Goal: Task Accomplishment & Management: Use online tool/utility

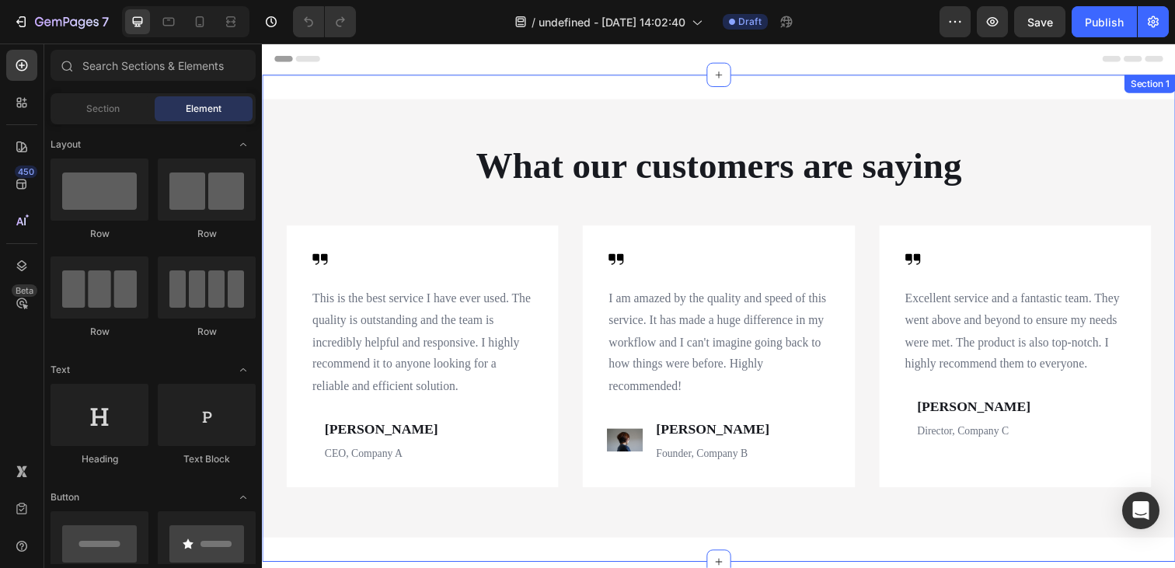
click at [1090, 83] on div "What our customers are saying Heading Icon This is the best service I have ever…" at bounding box center [728, 323] width 933 height 497
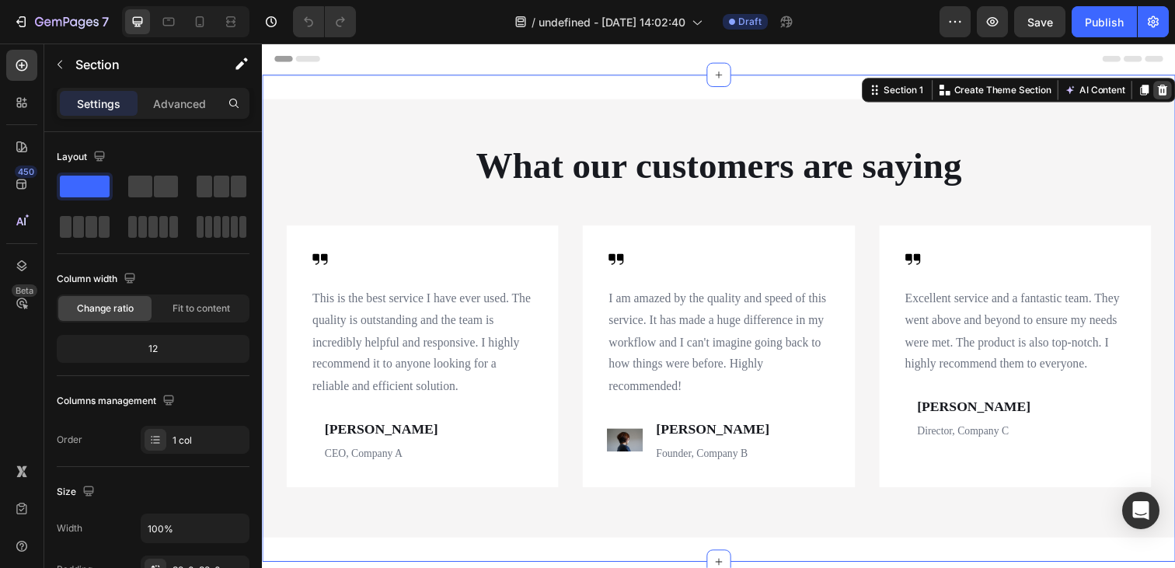
click at [1174, 92] on icon at bounding box center [1181, 91] width 12 height 12
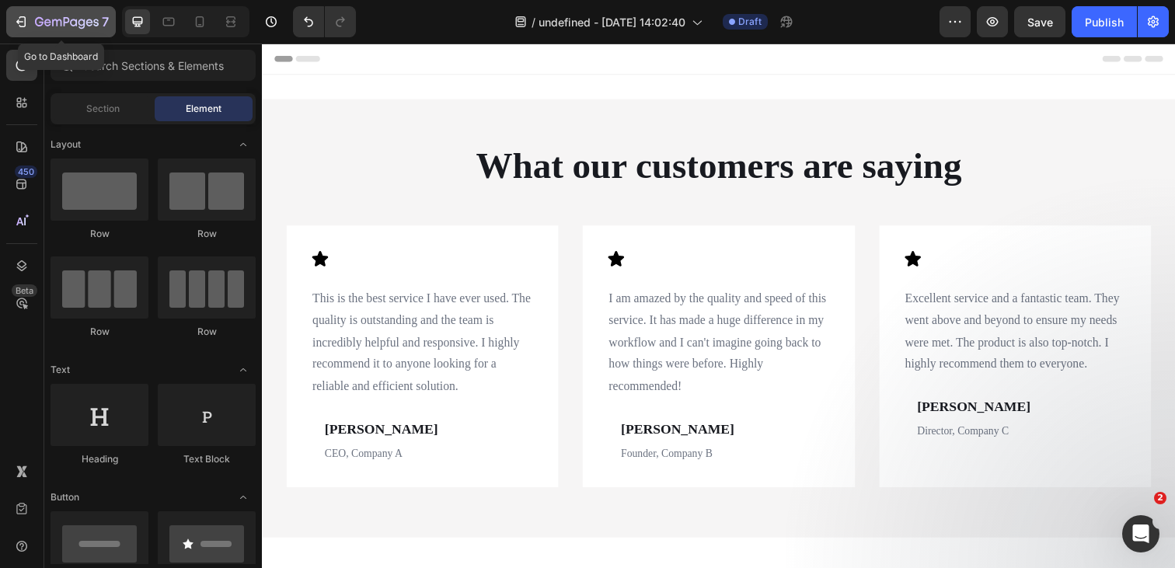
click at [43, 15] on div "7" at bounding box center [72, 21] width 74 height 19
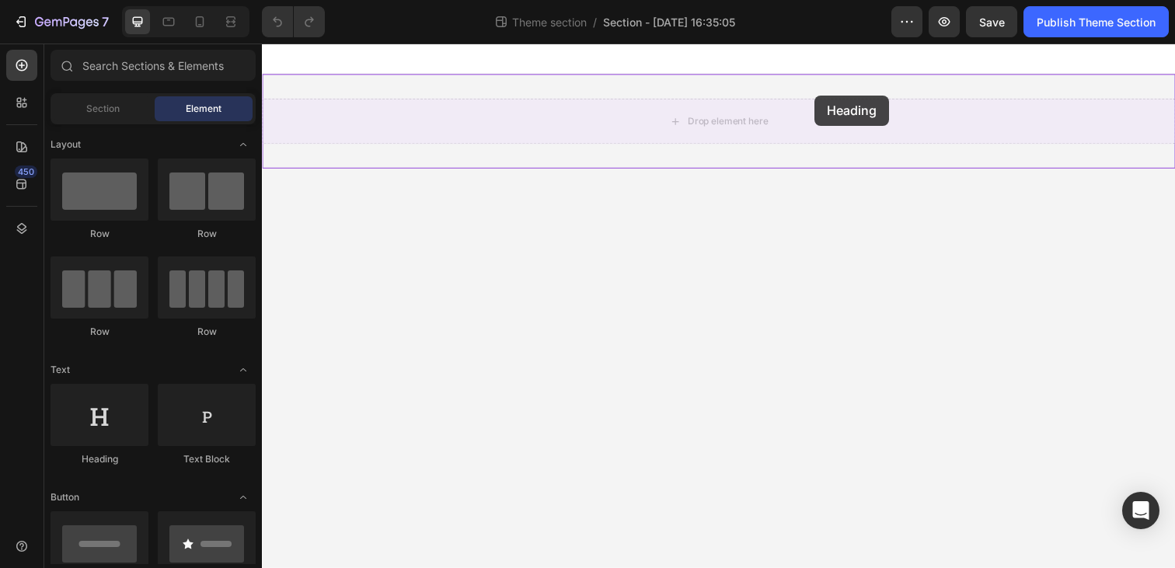
drag, startPoint x: 373, startPoint y: 479, endPoint x: 815, endPoint y: 106, distance: 578.1
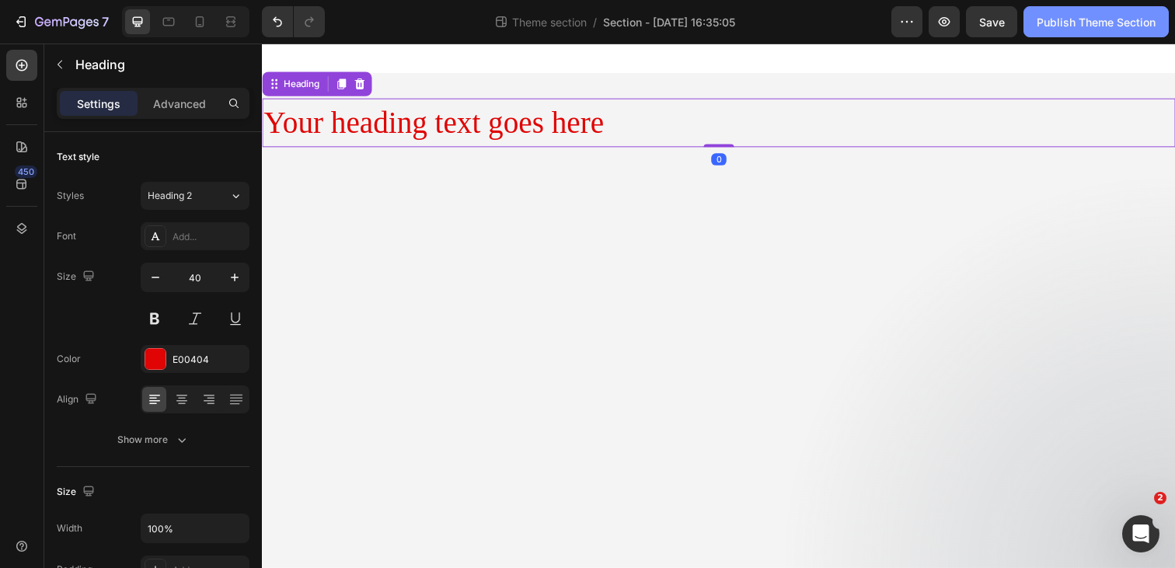
click at [1087, 19] on div "Publish Theme Section" at bounding box center [1096, 22] width 119 height 16
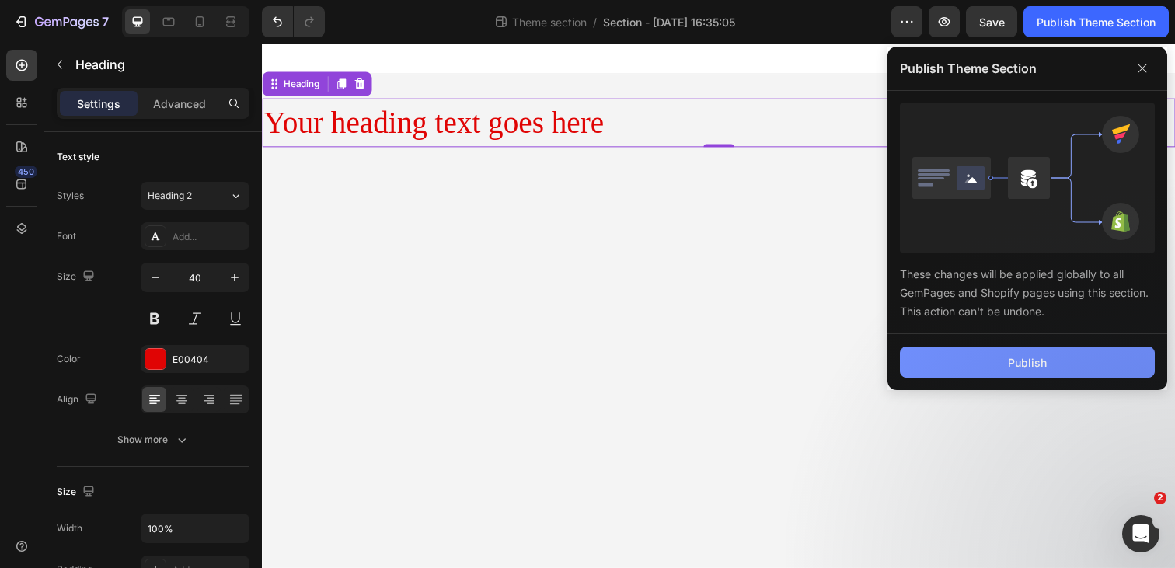
click at [1003, 359] on button "Publish" at bounding box center [1027, 362] width 255 height 31
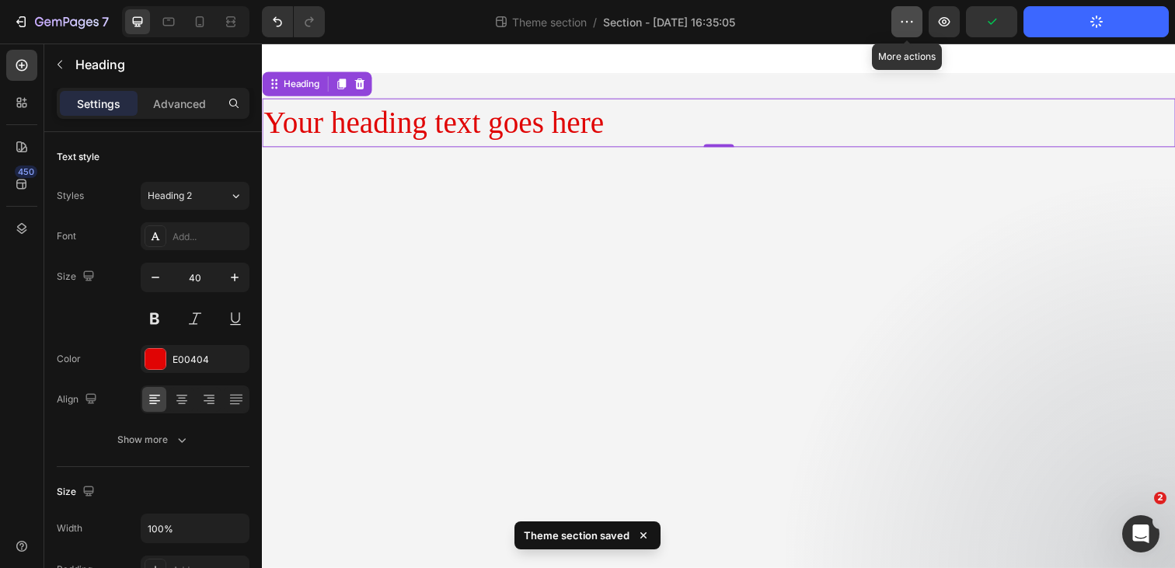
click at [911, 21] on icon "button" at bounding box center [912, 22] width 2 height 2
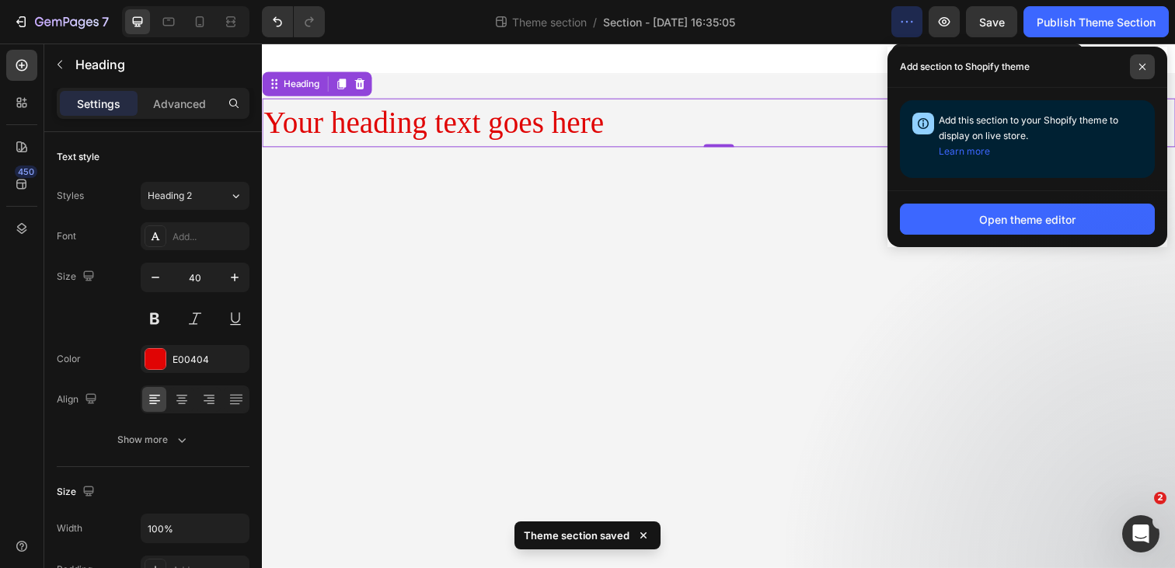
click at [1142, 61] on span at bounding box center [1142, 66] width 25 height 25
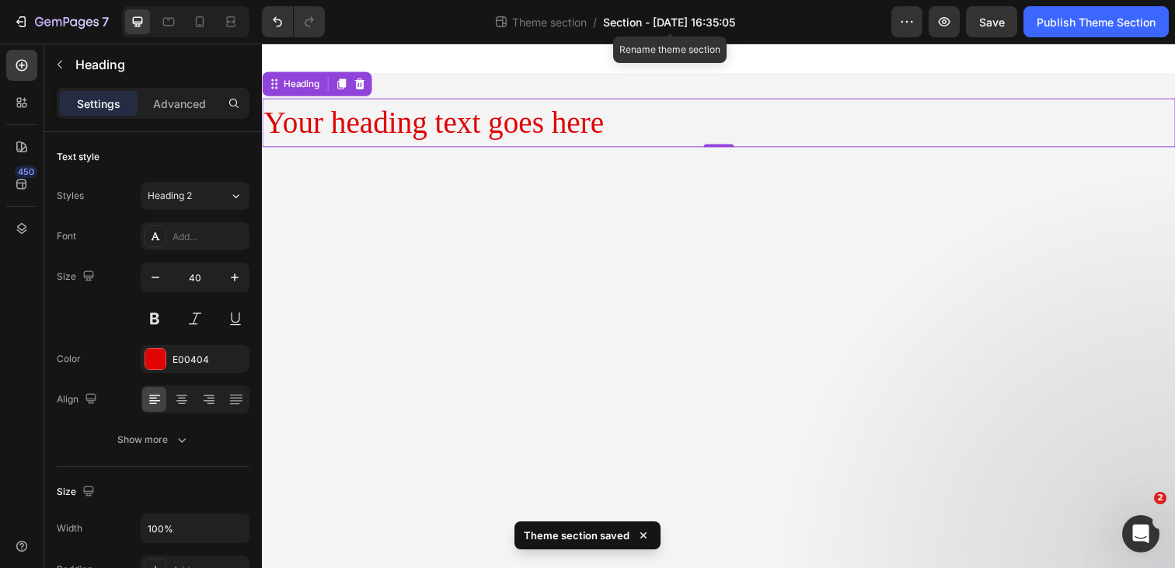
click at [700, 16] on span "Section - Aug 28 16:35:05" at bounding box center [669, 22] width 132 height 16
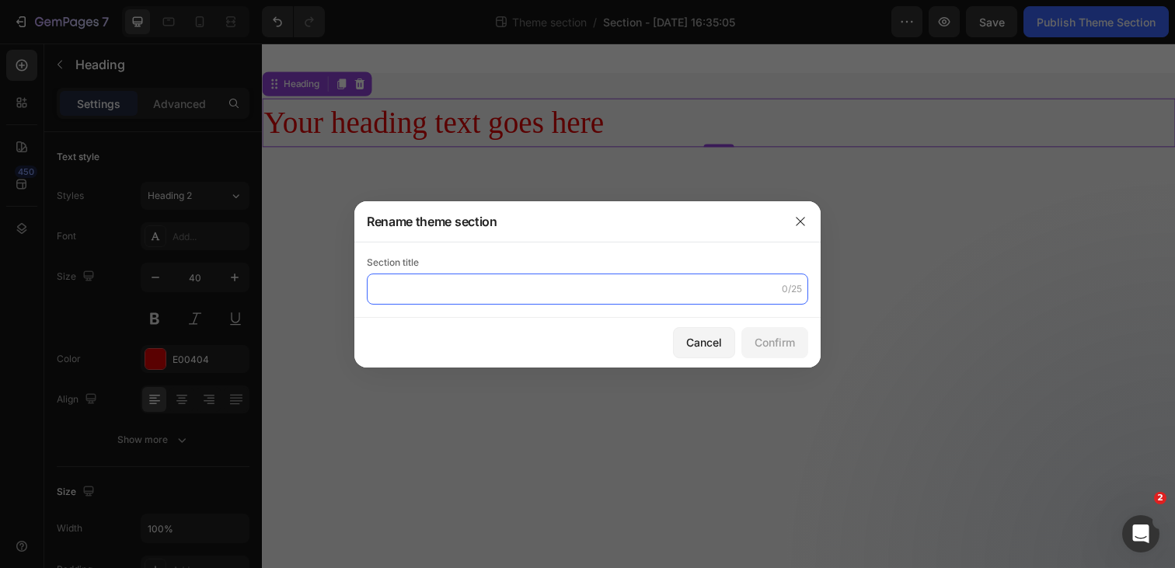
click at [471, 288] on input "text" at bounding box center [587, 289] width 441 height 31
type input "Section - translate"
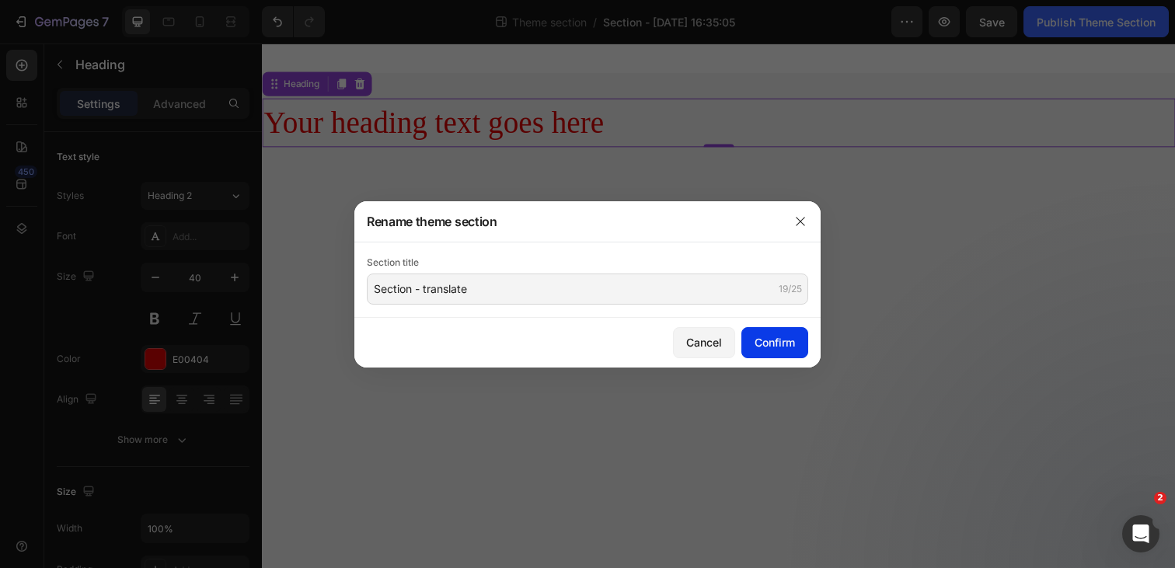
click at [806, 350] on button "Confirm" at bounding box center [774, 342] width 67 height 31
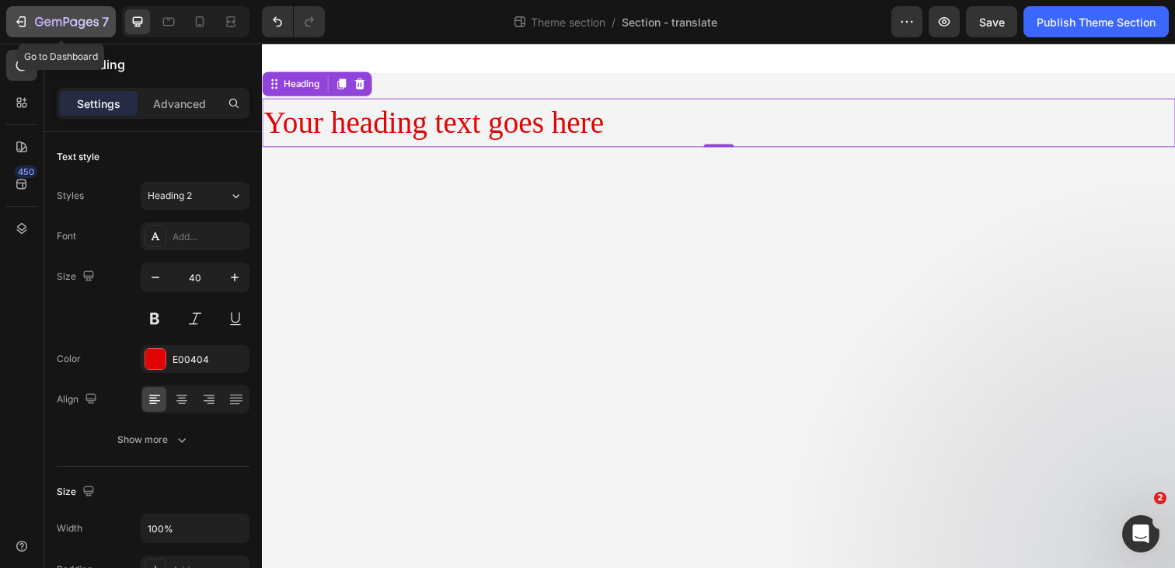
click at [39, 19] on icon "button" at bounding box center [67, 22] width 64 height 13
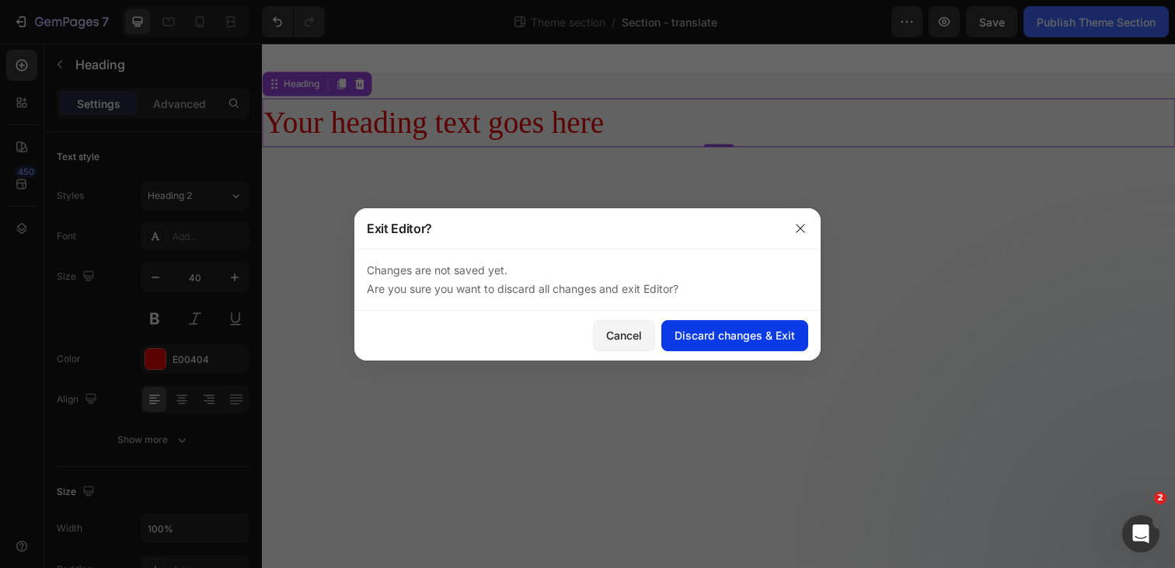
click at [758, 340] on div "Discard changes & Exit" at bounding box center [735, 335] width 120 height 16
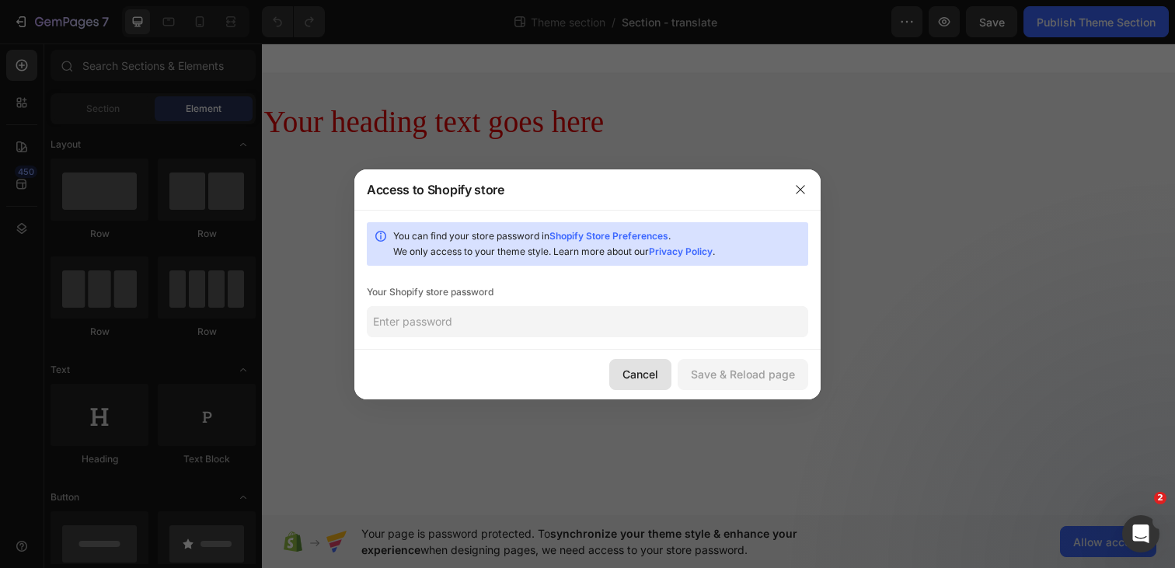
click at [633, 375] on div "Cancel" at bounding box center [641, 374] width 36 height 16
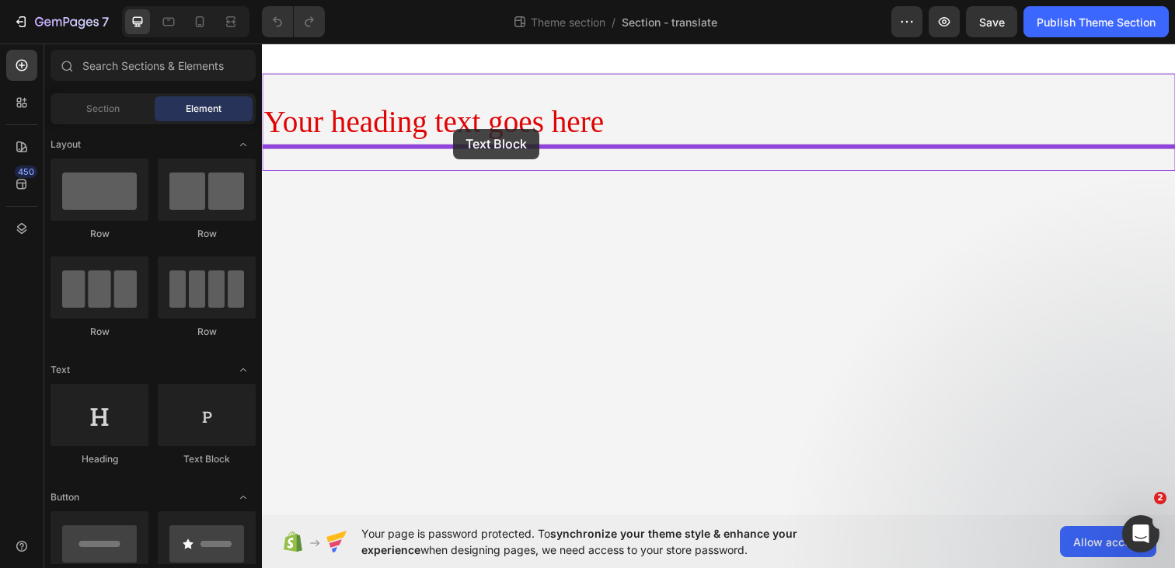
drag, startPoint x: 468, startPoint y: 473, endPoint x: 458, endPoint y: 130, distance: 343.7
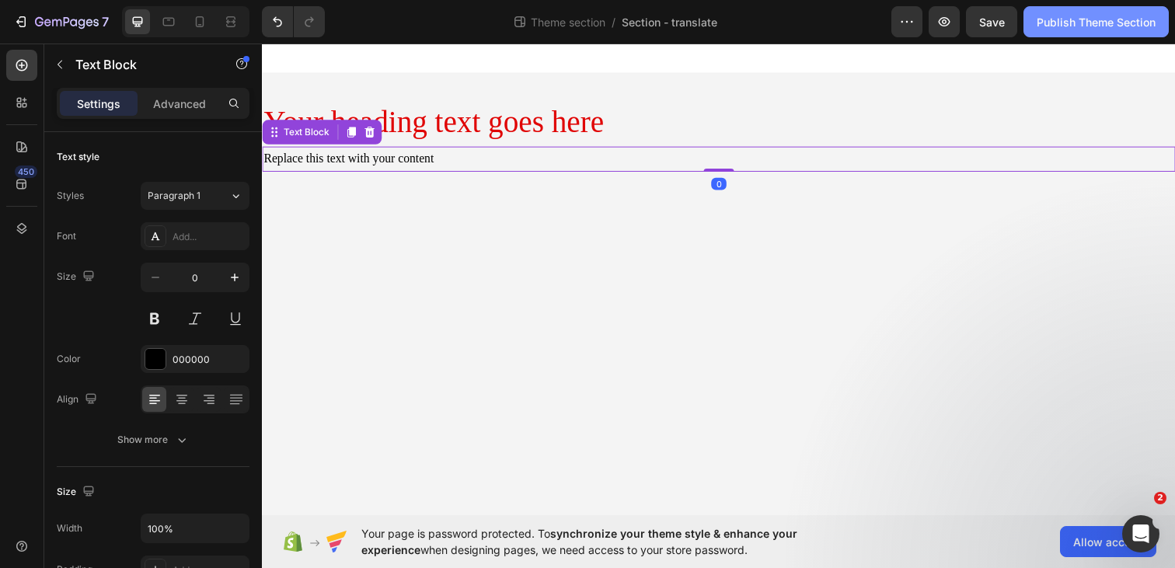
click at [1092, 15] on div "Publish Theme Section" at bounding box center [1096, 22] width 119 height 16
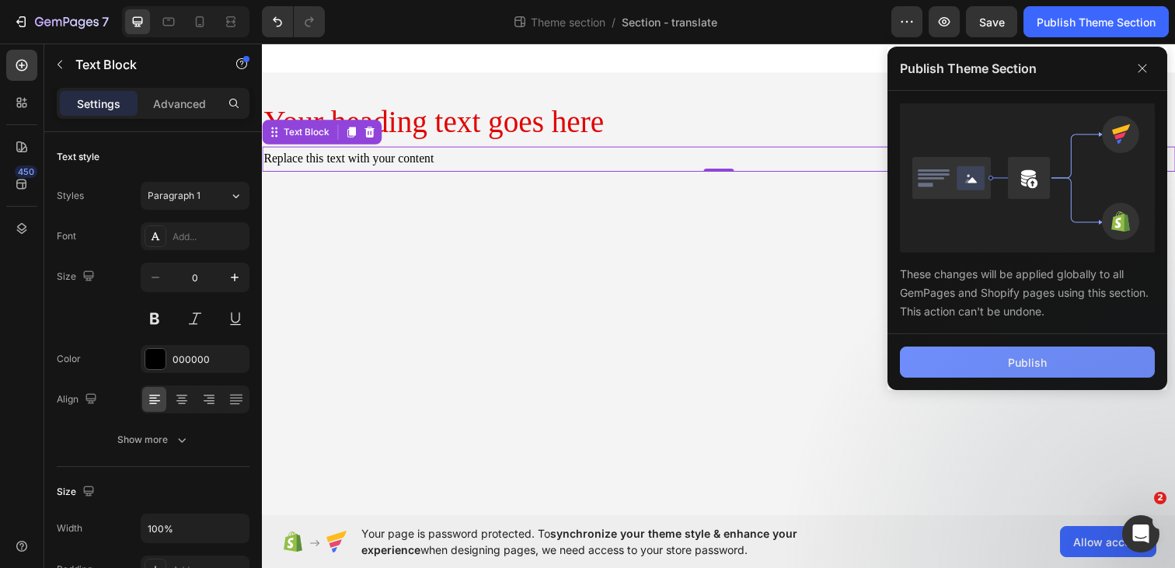
click at [1012, 362] on div "Publish" at bounding box center [1027, 362] width 39 height 16
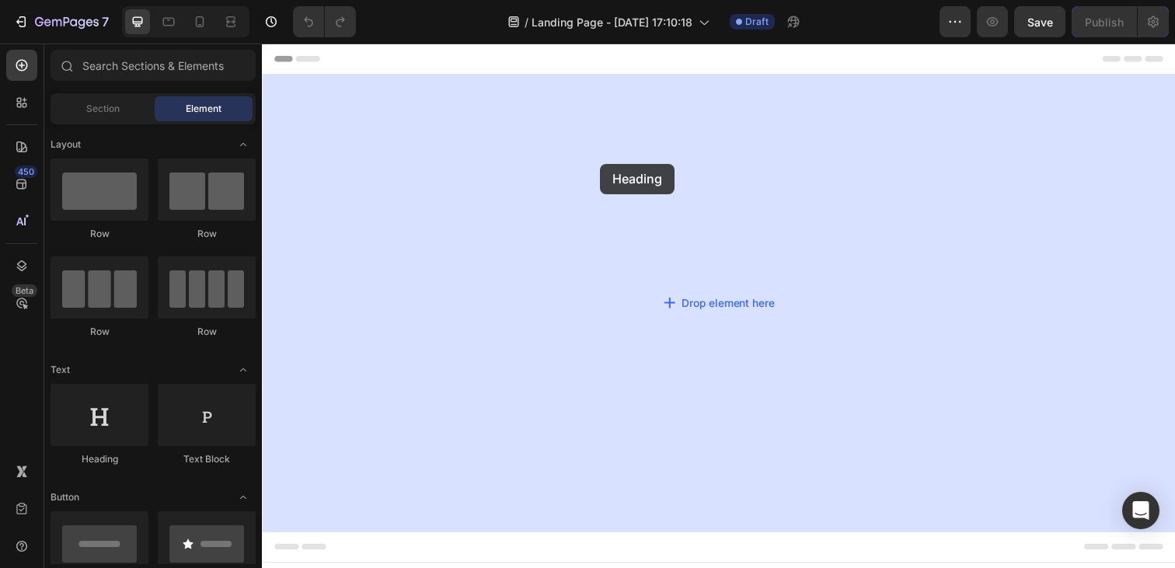
drag, startPoint x: 344, startPoint y: 451, endPoint x: 607, endPoint y: 166, distance: 387.2
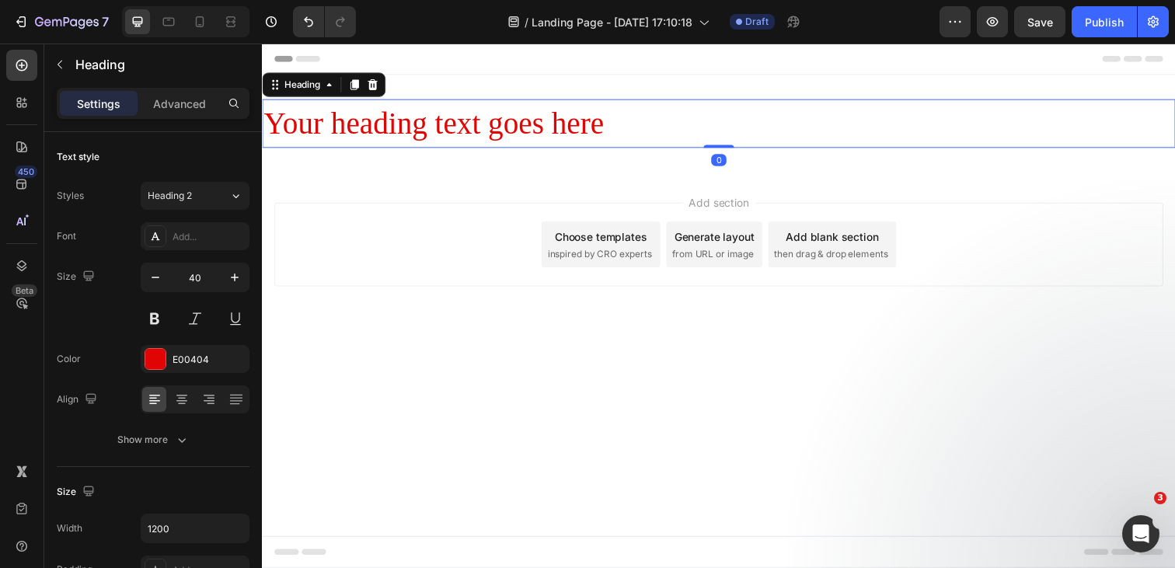
click at [492, 127] on h2 "Your heading text goes here" at bounding box center [728, 125] width 933 height 50
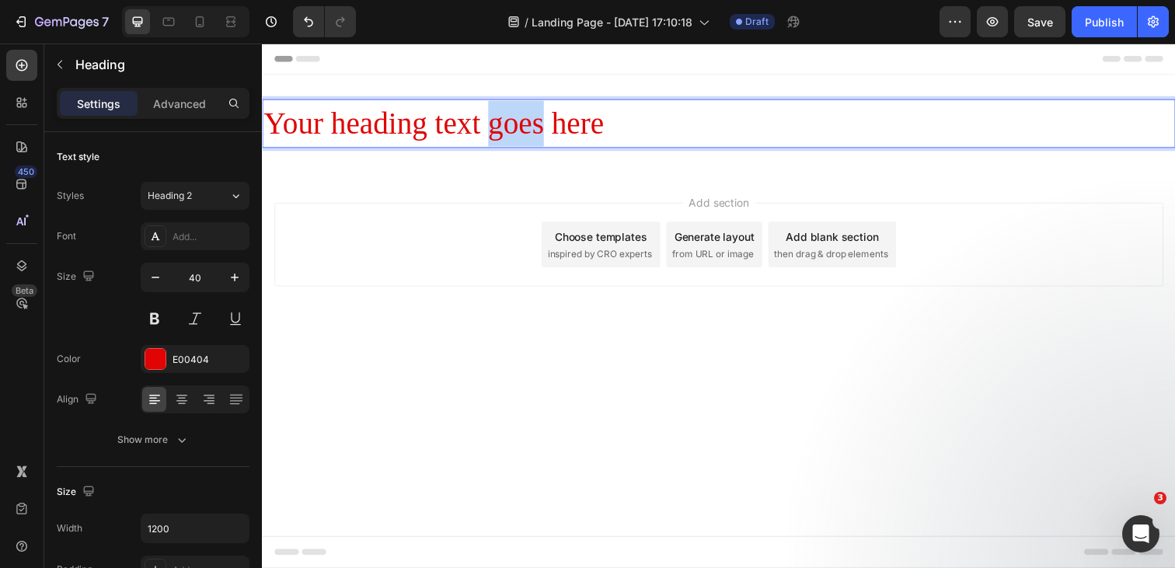
click at [492, 127] on p "Your heading text goes here" at bounding box center [728, 125] width 930 height 47
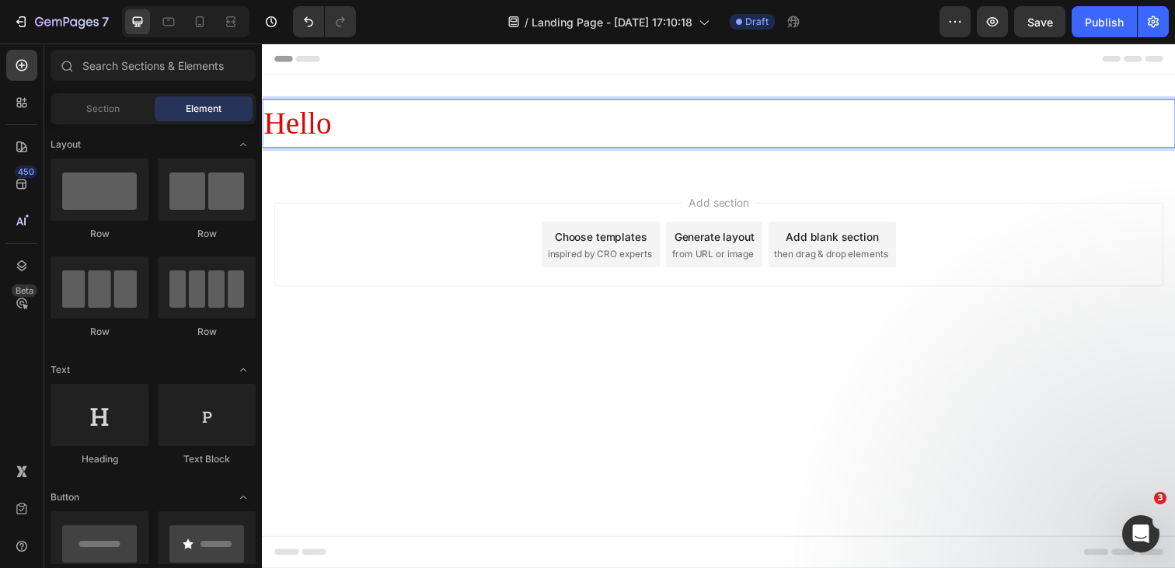
click at [504, 211] on div "Add section Choose templates inspired by CRO experts Generate layout from URL o…" at bounding box center [728, 248] width 908 height 85
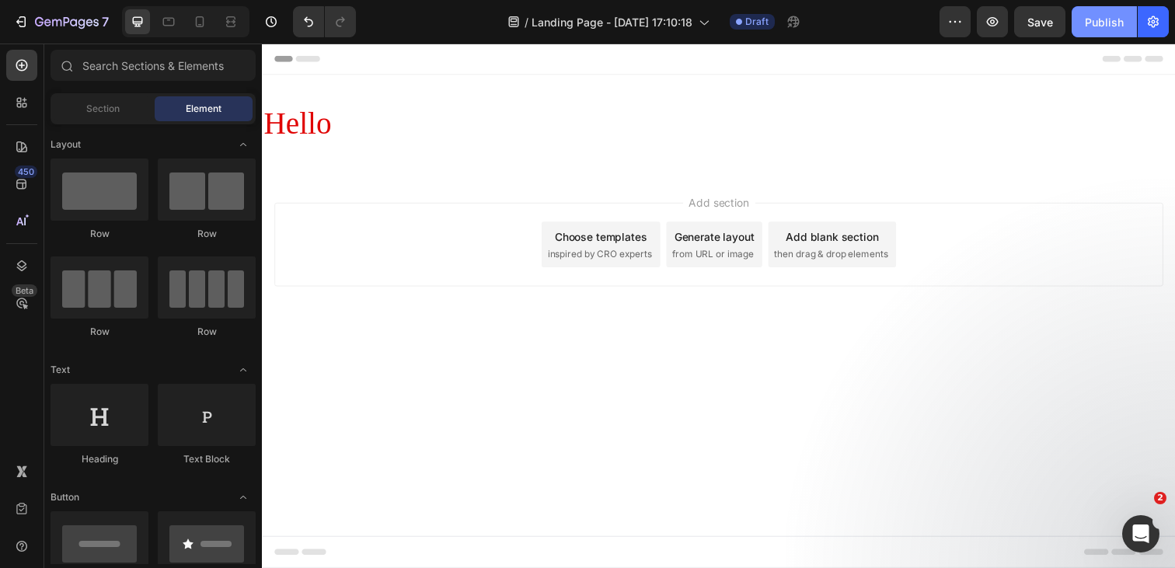
click at [1109, 19] on div "Publish" at bounding box center [1104, 22] width 39 height 16
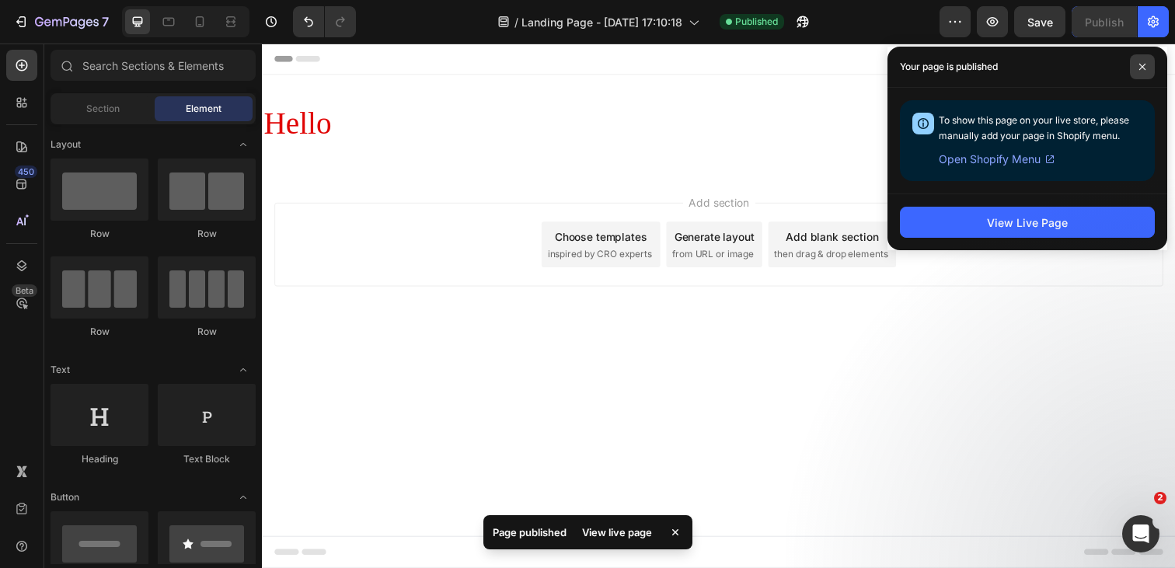
click at [1150, 66] on span at bounding box center [1142, 66] width 25 height 25
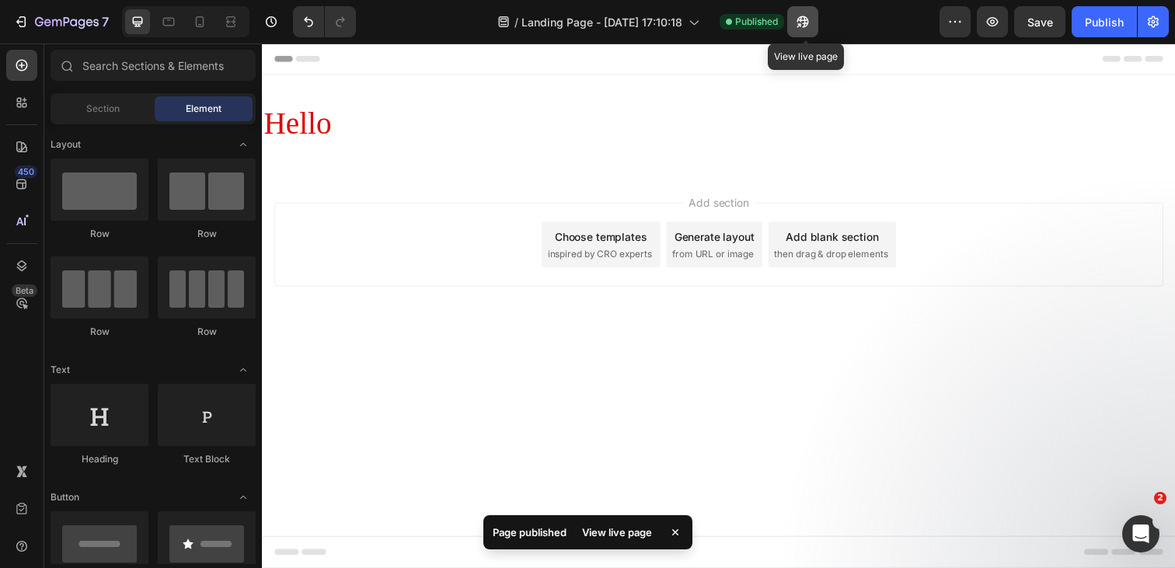
click at [801, 25] on icon "button" at bounding box center [799, 25] width 4 height 4
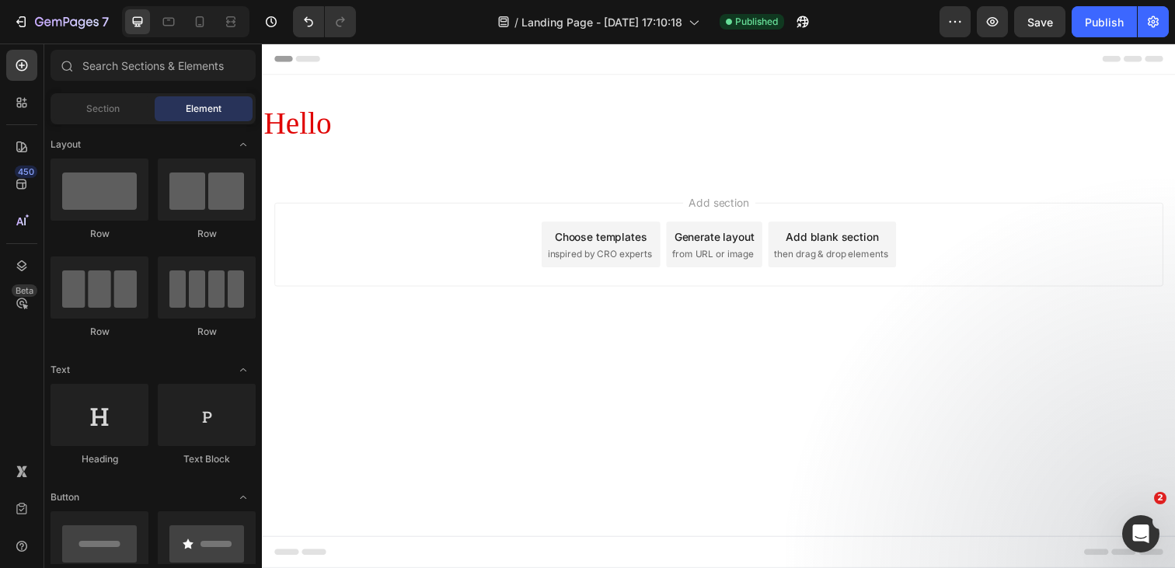
click at [427, 30] on div "/ Landing Page - [DATE] 17:10:18 Published" at bounding box center [653, 21] width 571 height 31
click at [62, 22] on icon "button" at bounding box center [67, 22] width 64 height 13
